Goal: Task Accomplishment & Management: Complete application form

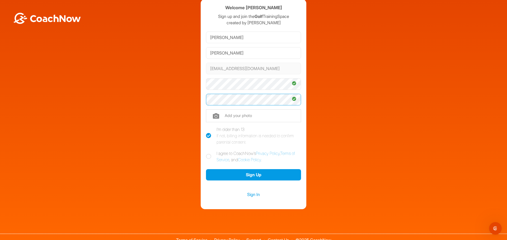
scroll to position [17, 0]
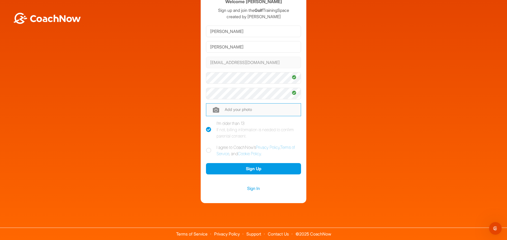
click at [231, 108] on input "file" at bounding box center [253, 109] width 95 height 13
type input "C:\fakepath\Derek img092.jpg"
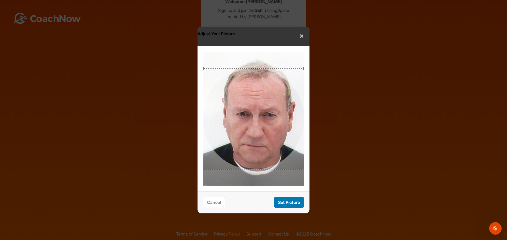
click at [285, 204] on button "Set Picture" at bounding box center [289, 202] width 30 height 11
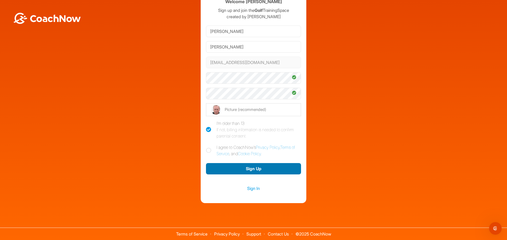
click at [250, 170] on button "Sign Up" at bounding box center [253, 168] width 95 height 11
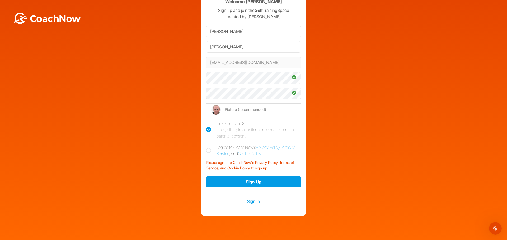
click at [206, 152] on icon at bounding box center [208, 150] width 5 height 5
click at [206, 148] on input "I agree to CoachNow's Privacy Policy , Terms of Service , and Cookie Policy ." at bounding box center [207, 145] width 3 height 3
checkbox input "true"
click at [252, 183] on button "Sign Up" at bounding box center [253, 181] width 95 height 11
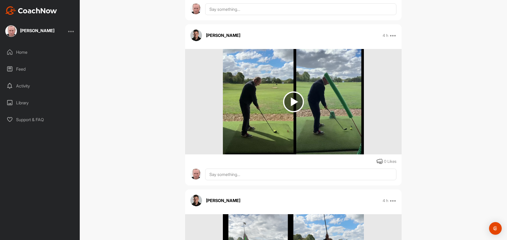
scroll to position [238, 0]
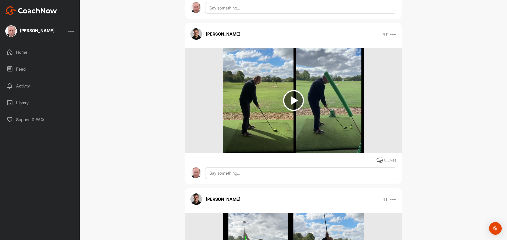
click at [292, 101] on img at bounding box center [293, 100] width 21 height 21
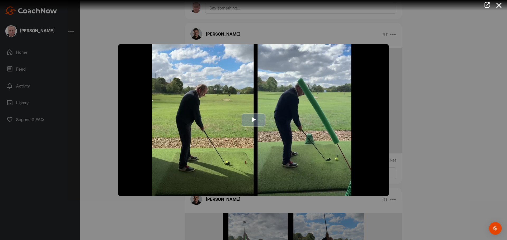
click at [253, 120] on span "Video Player" at bounding box center [253, 120] width 0 height 0
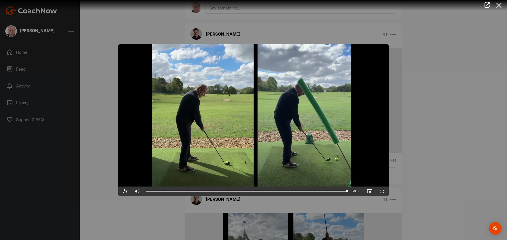
click at [498, 4] on icon at bounding box center [499, 6] width 12 height 10
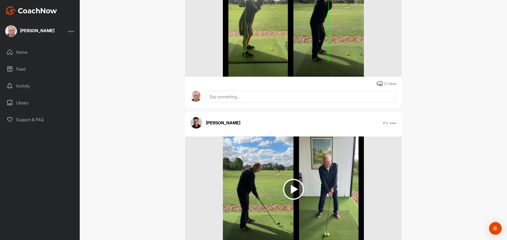
scroll to position [528, 0]
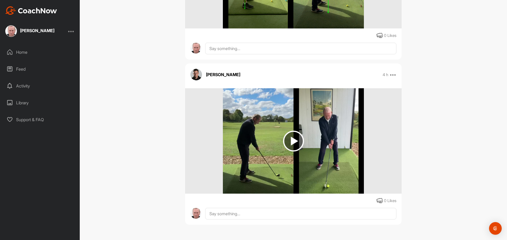
click at [291, 141] on img at bounding box center [293, 141] width 21 height 21
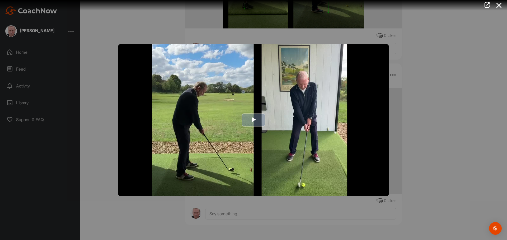
click at [253, 120] on span "Video Player" at bounding box center [253, 120] width 0 height 0
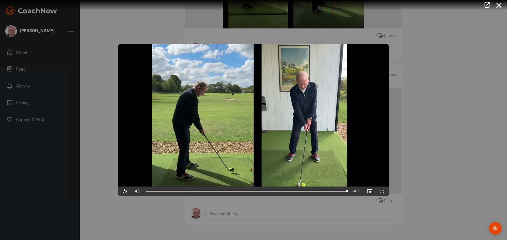
click at [233, 214] on div at bounding box center [253, 120] width 507 height 240
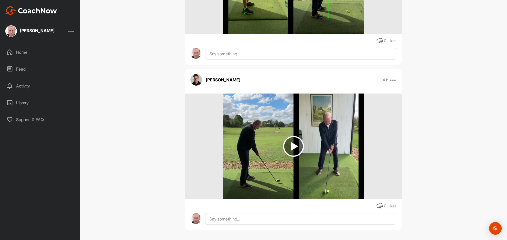
scroll to position [529, 0]
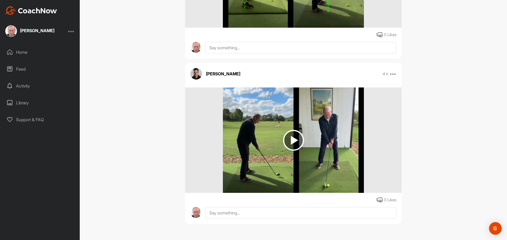
click at [194, 213] on img at bounding box center [195, 212] width 11 height 11
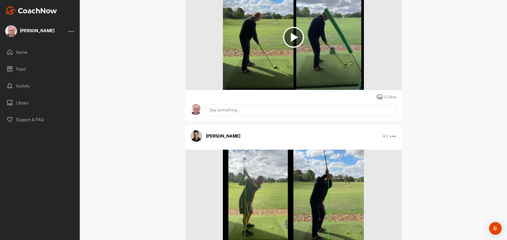
scroll to position [291, 0]
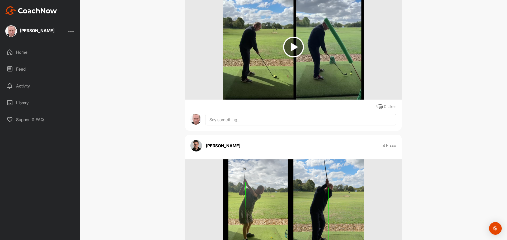
click at [291, 44] on img at bounding box center [293, 47] width 21 height 21
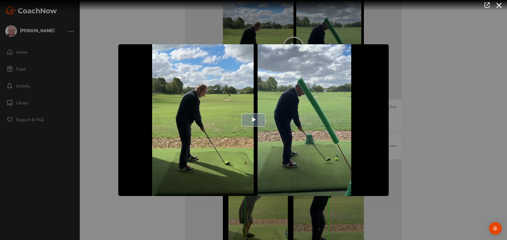
click at [253, 120] on span "Video Player" at bounding box center [253, 120] width 0 height 0
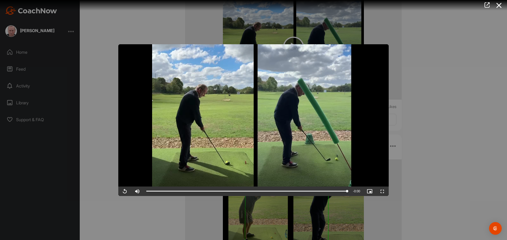
click at [418, 228] on div at bounding box center [253, 120] width 507 height 240
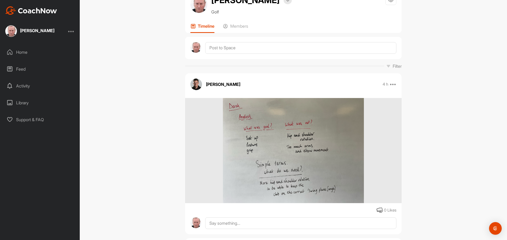
scroll to position [0, 0]
